Goal: Navigation & Orientation: Find specific page/section

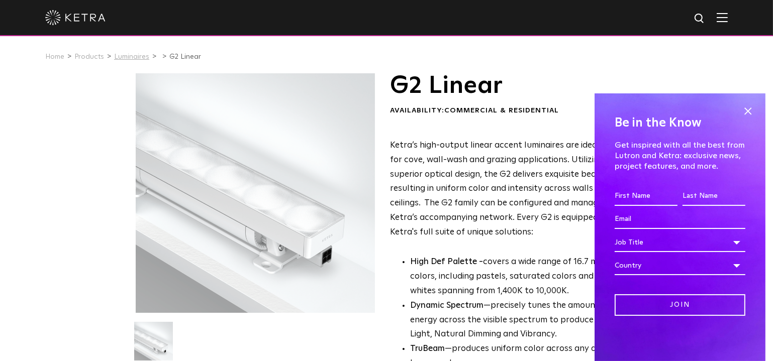
click at [122, 58] on link "Luminaires" at bounding box center [131, 56] width 35 height 7
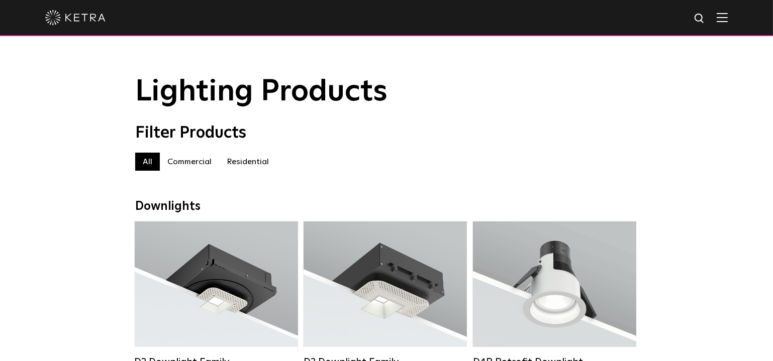
click at [282, 125] on div "Filter Products" at bounding box center [386, 133] width 503 height 19
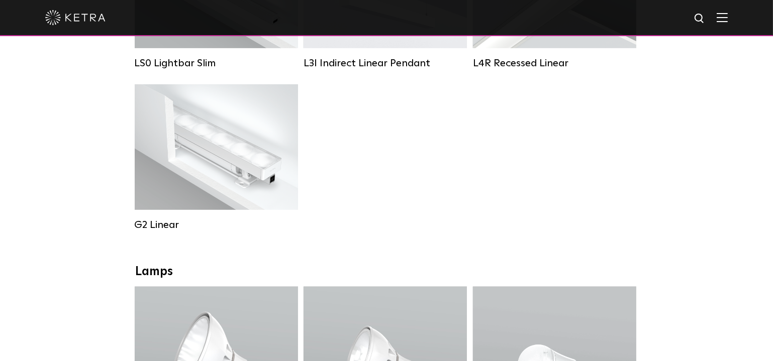
scroll to position [274, 0]
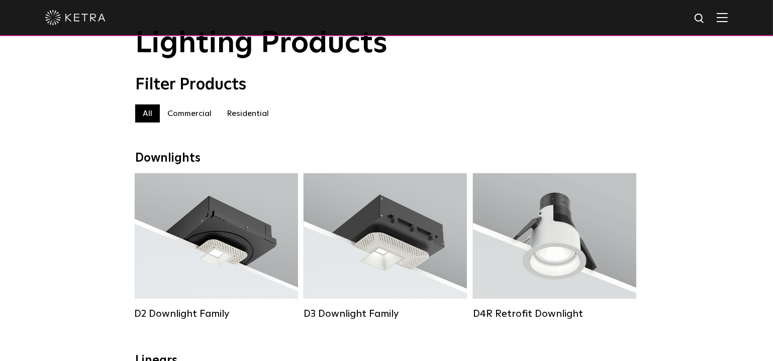
scroll to position [137, 0]
